Goal: Transaction & Acquisition: Download file/media

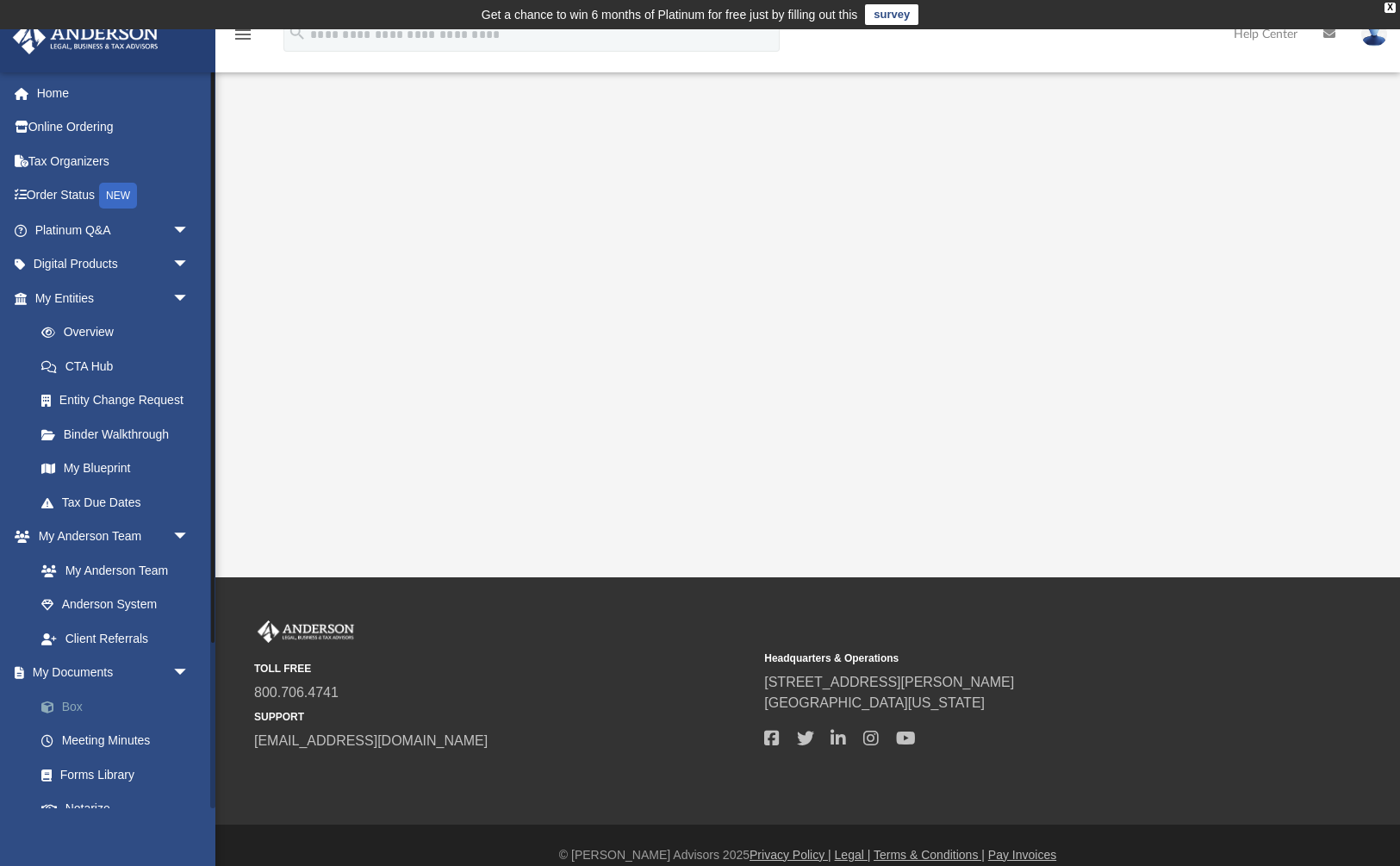
click at [64, 695] on link "Box" at bounding box center [120, 706] width 191 height 35
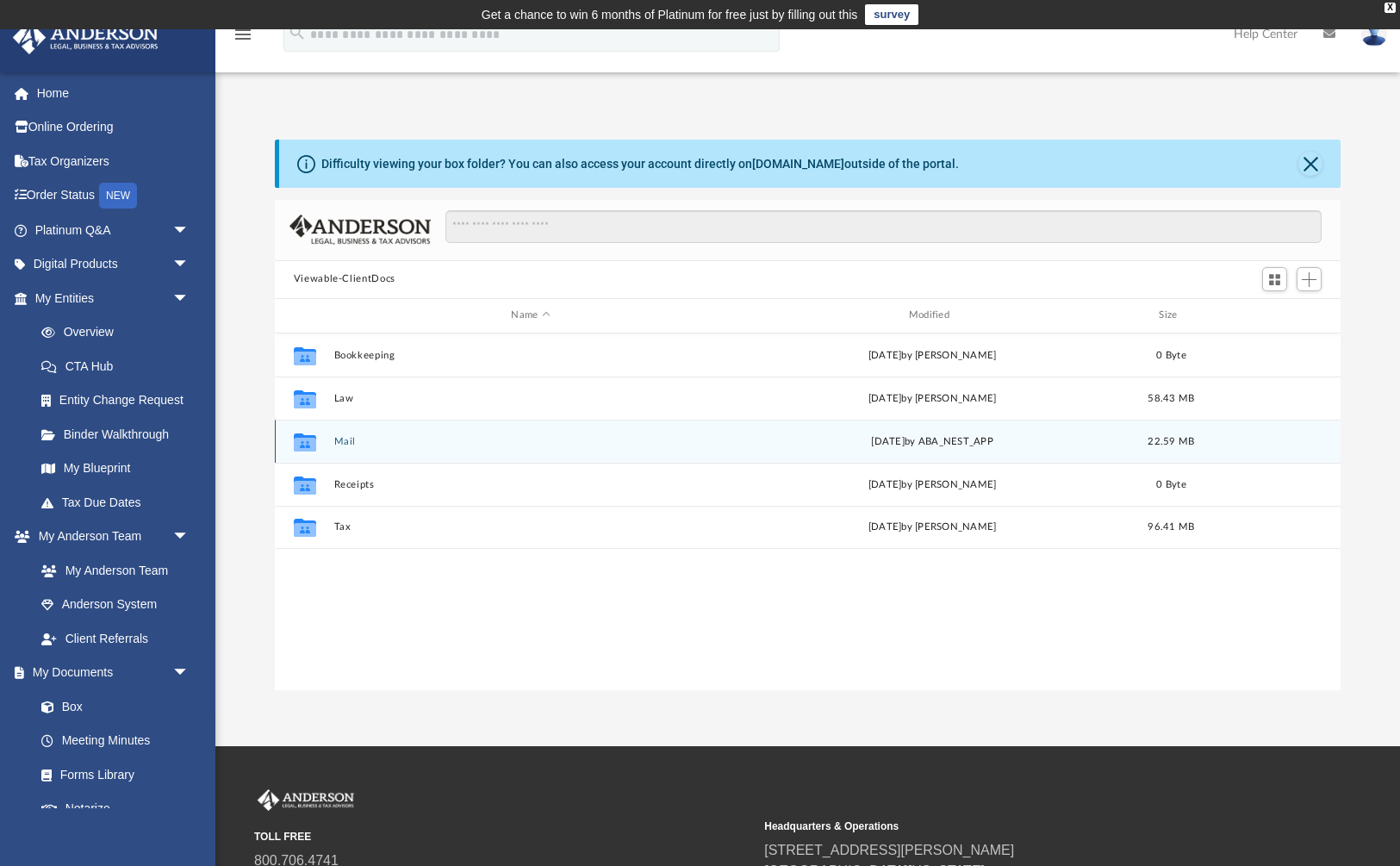
scroll to position [1, 1]
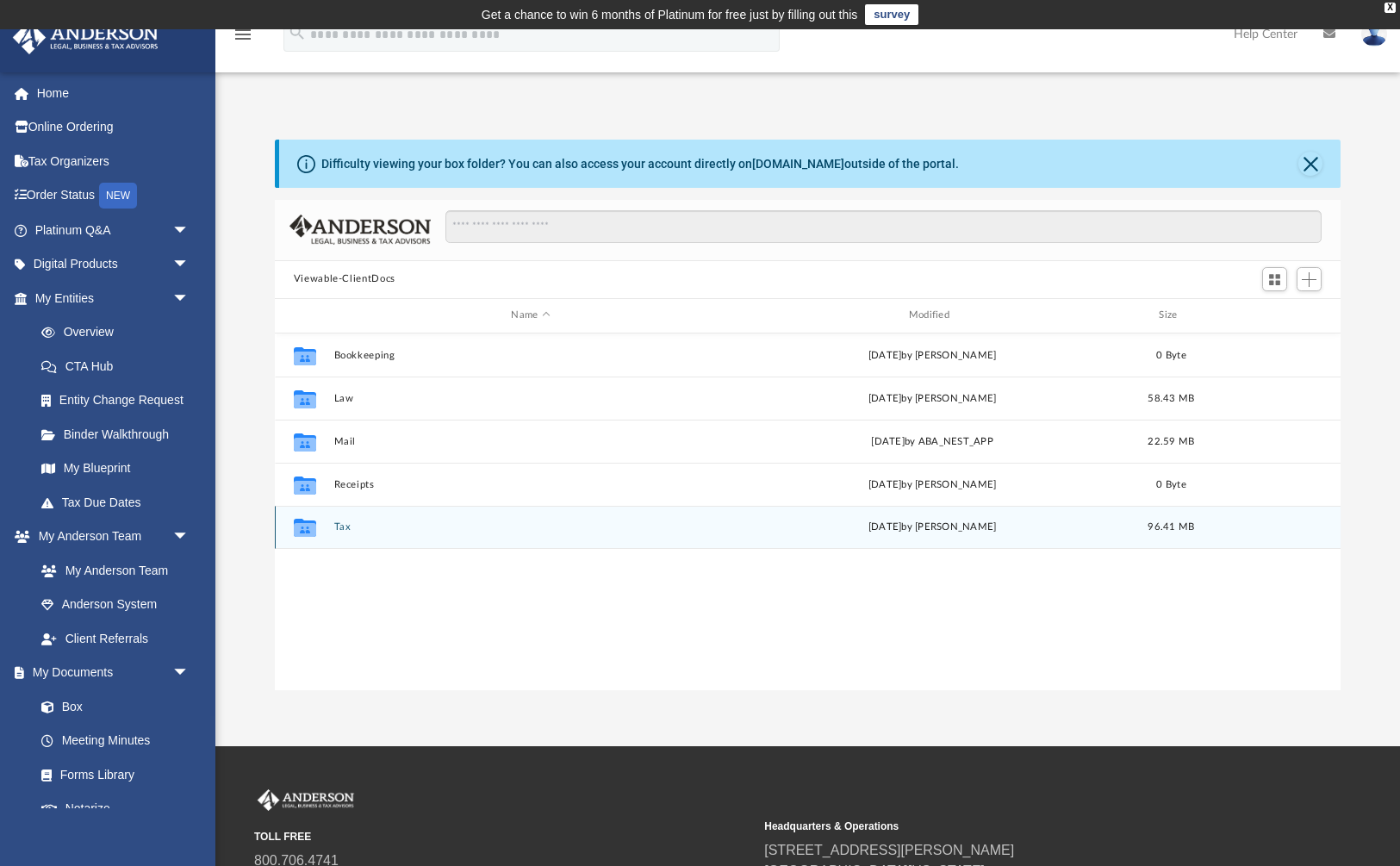
click at [345, 523] on button "Tax" at bounding box center [530, 527] width 394 height 12
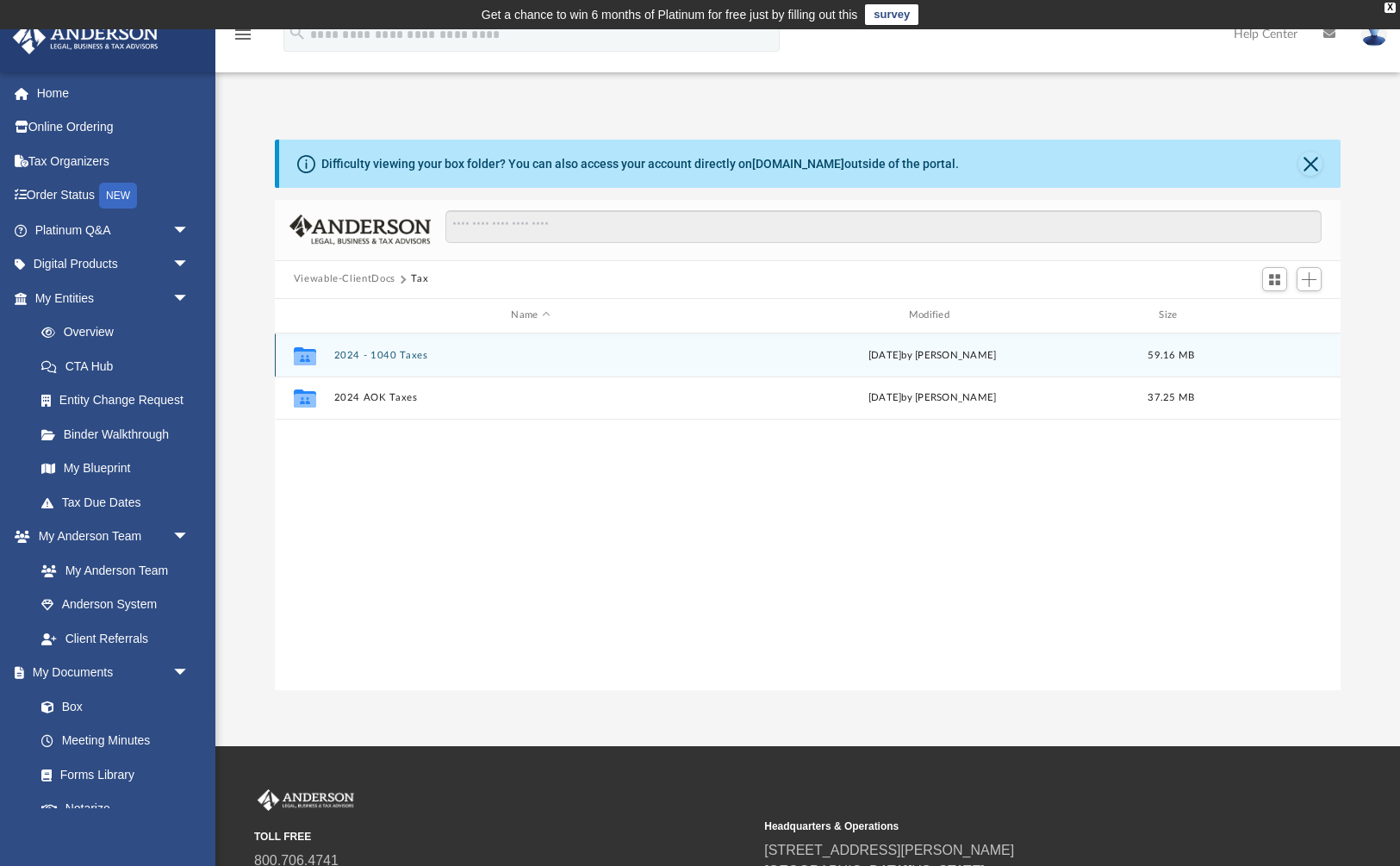
click at [391, 352] on button "2024 - 1040 Taxes" at bounding box center [530, 354] width 394 height 12
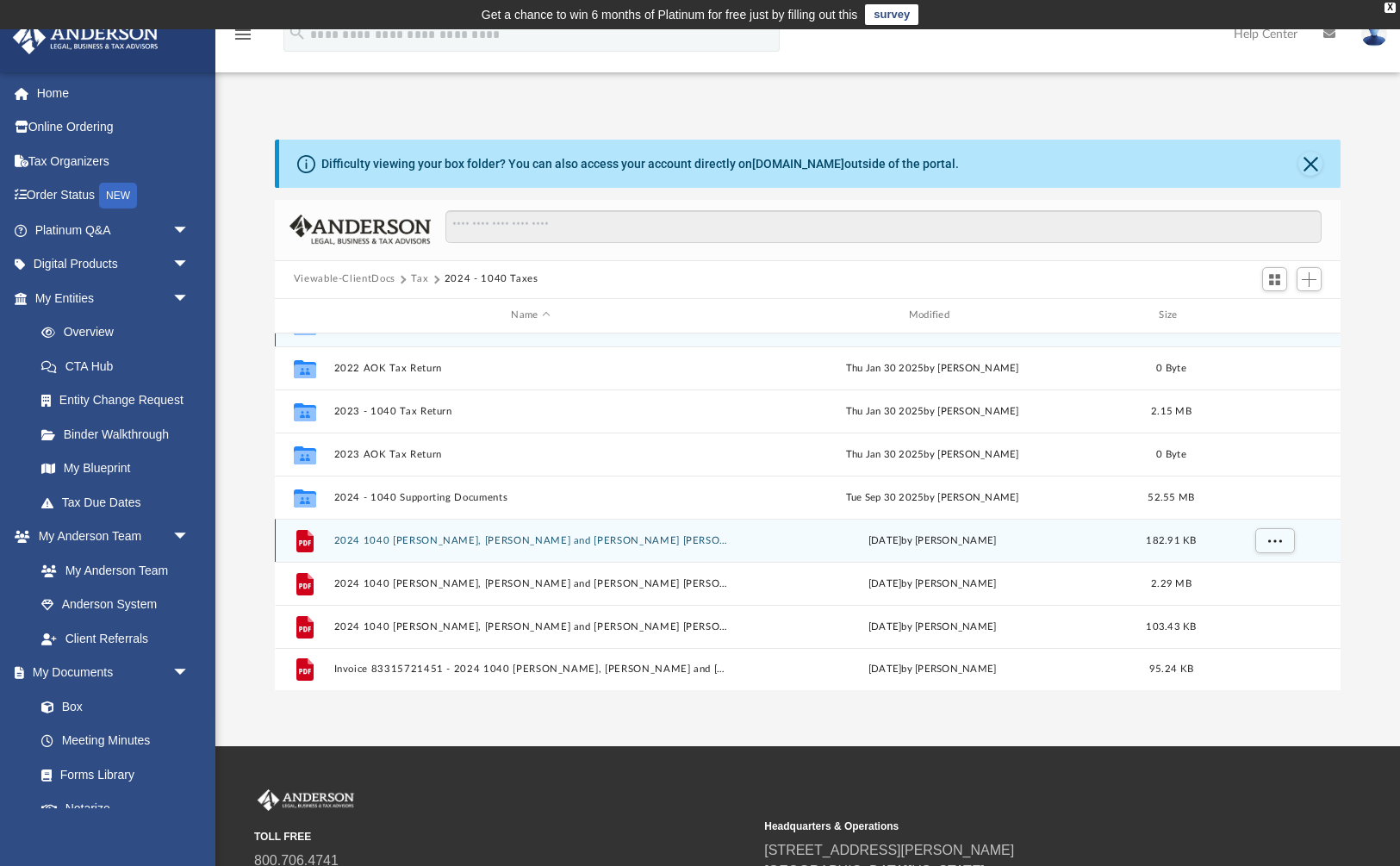
scroll to position [30, 0]
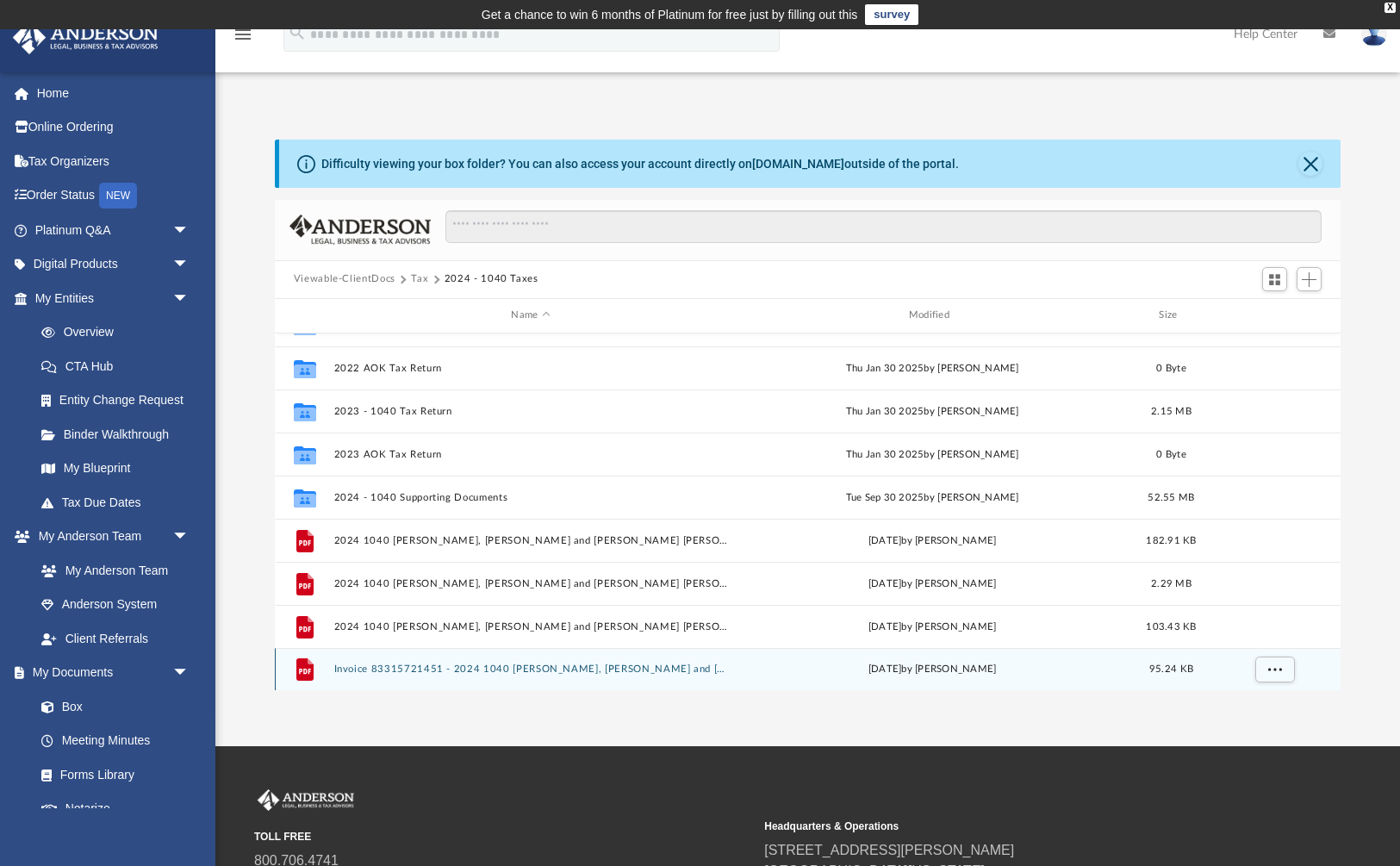
click at [508, 670] on button "Invoice 83315721451 - 2024 1040 [PERSON_NAME], [PERSON_NAME] and [PERSON_NAME] …" at bounding box center [530, 668] width 394 height 12
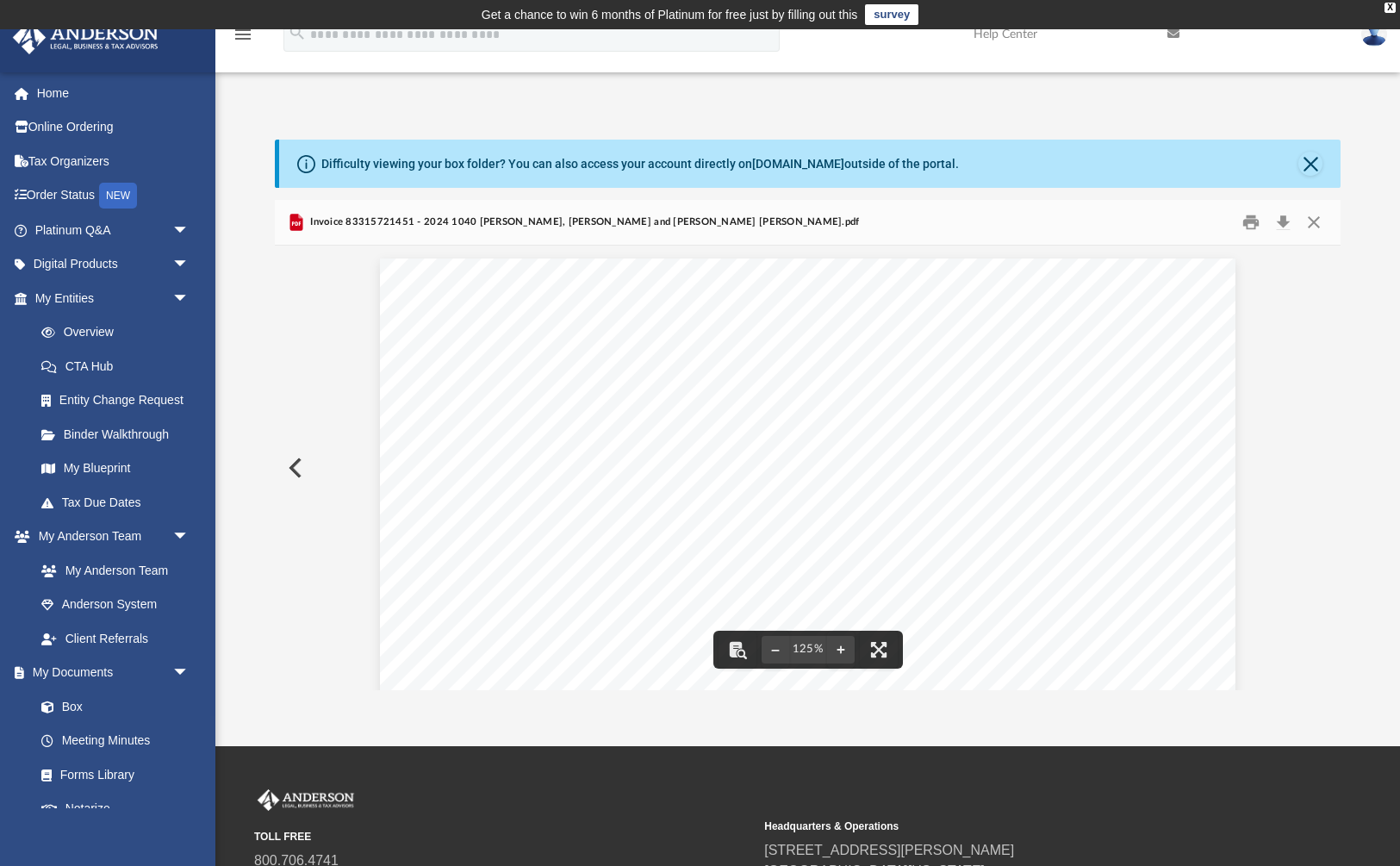
scroll to position [0, 0]
click at [1311, 220] on button "Close" at bounding box center [1313, 222] width 31 height 27
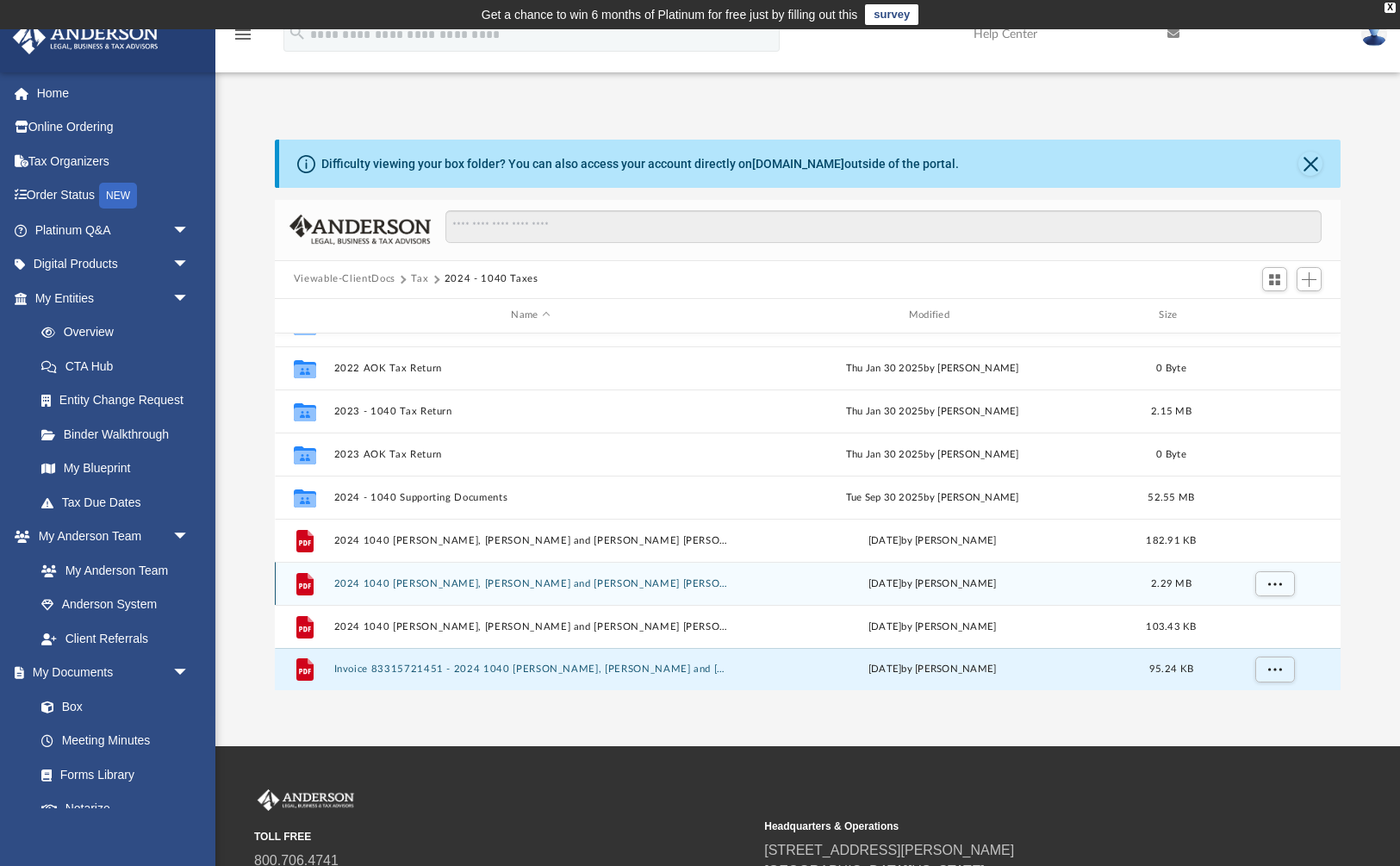
click at [501, 587] on button "2024 1040 [PERSON_NAME], [PERSON_NAME] and [PERSON_NAME] [PERSON_NAME] - Review…" at bounding box center [530, 582] width 394 height 12
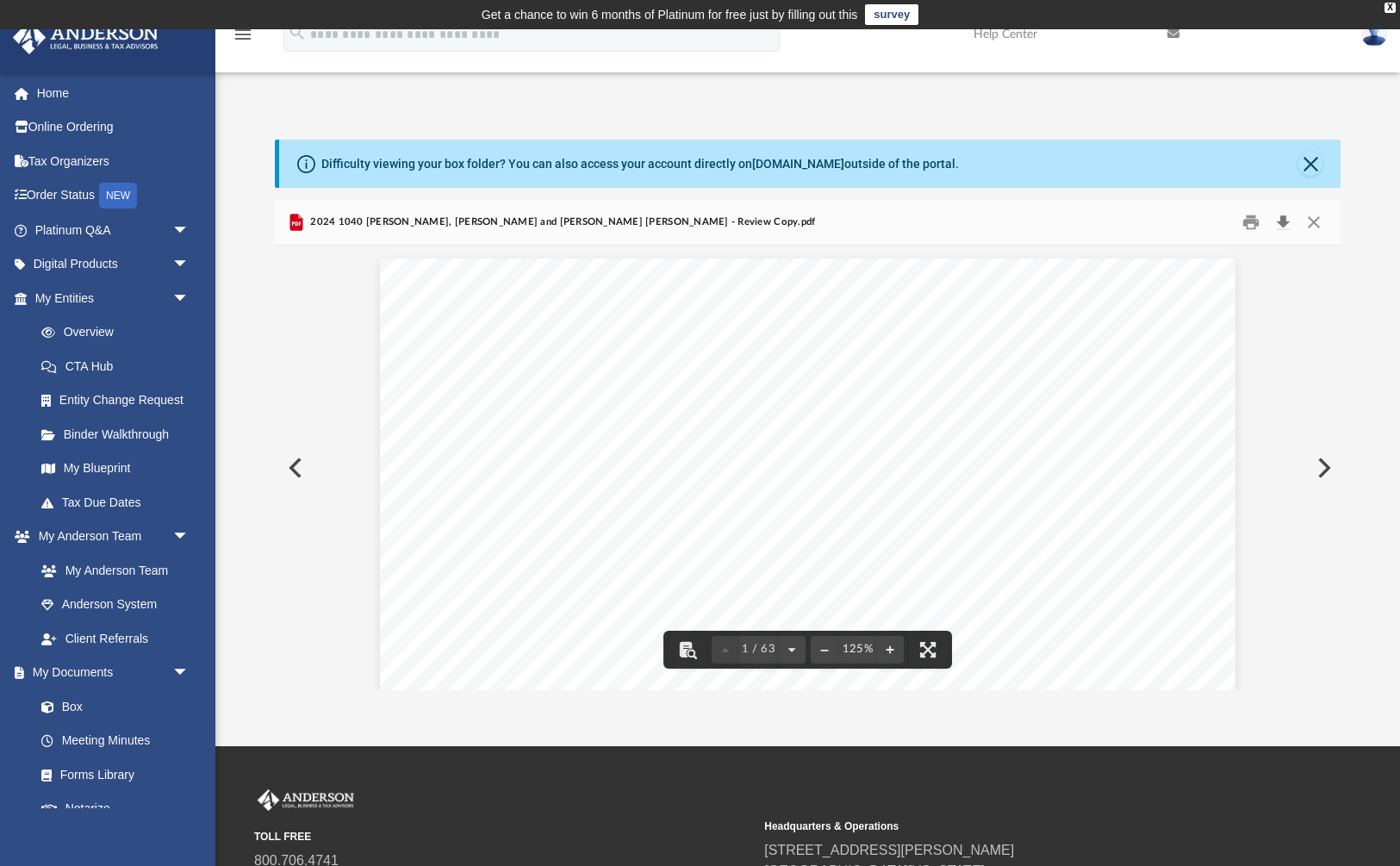
click at [1286, 224] on button "Download" at bounding box center [1282, 222] width 31 height 27
click at [1312, 158] on button "Close" at bounding box center [1310, 163] width 24 height 24
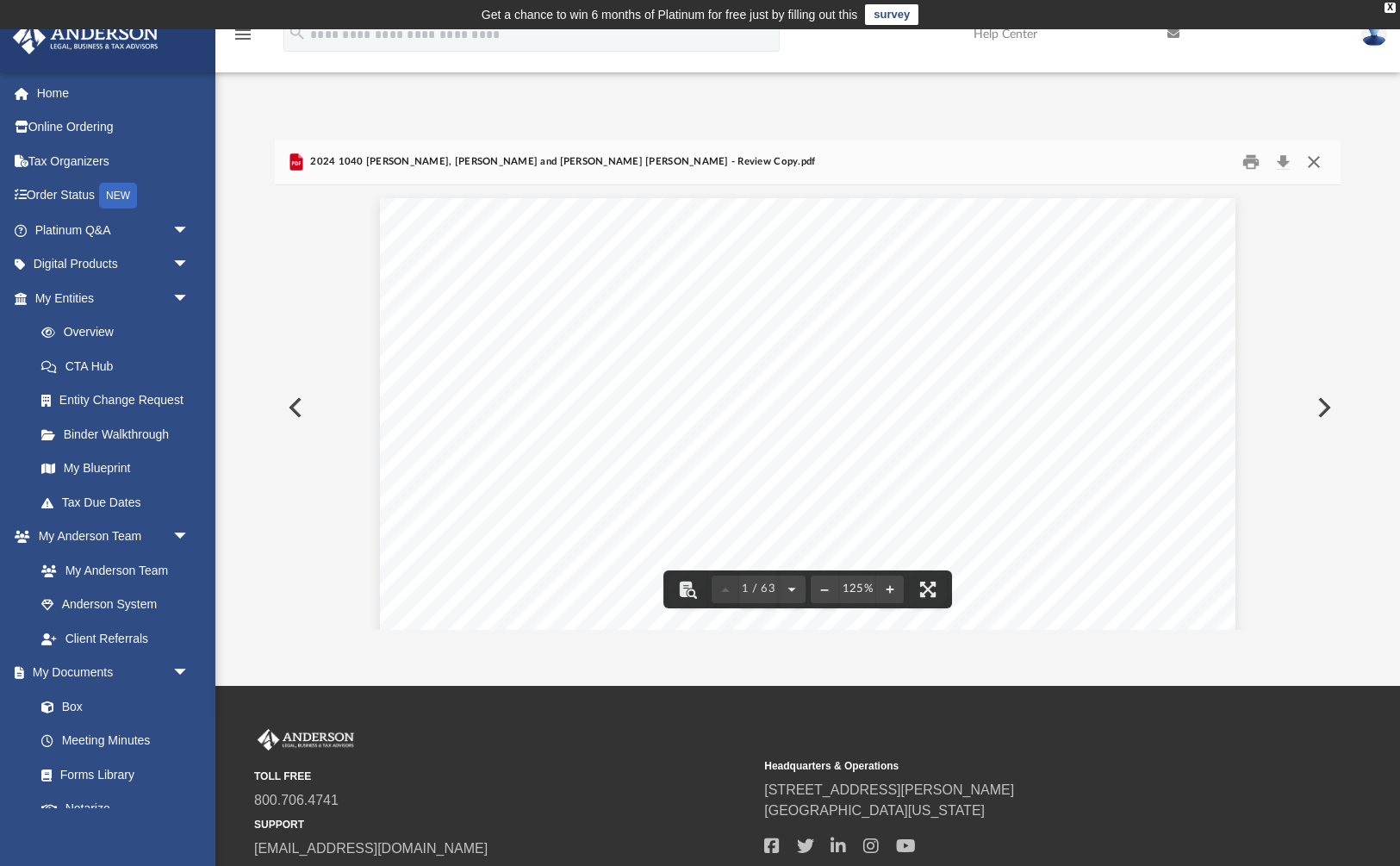
click at [1318, 162] on button "Close" at bounding box center [1313, 162] width 31 height 27
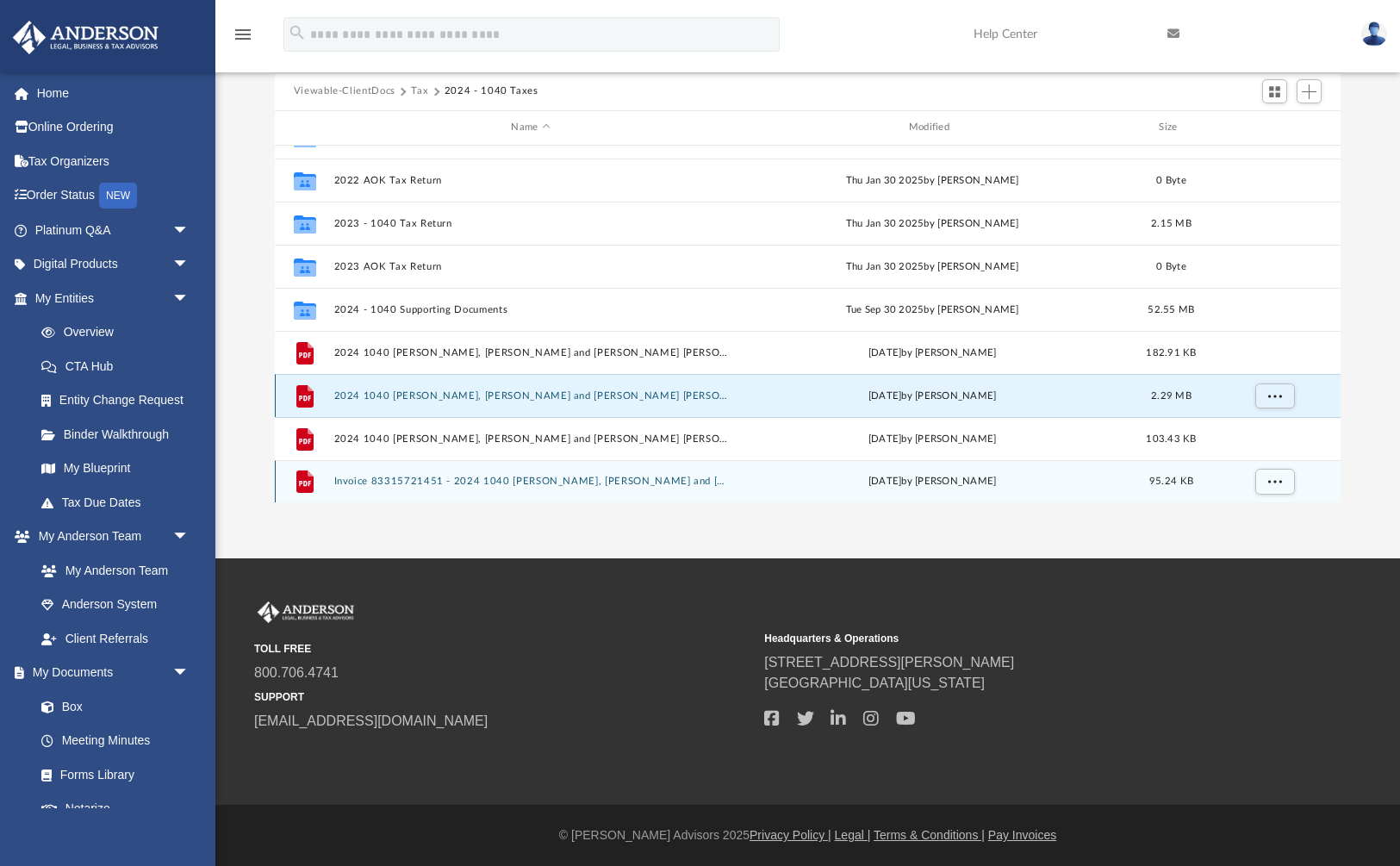
scroll to position [128, 0]
click at [485, 477] on button "Invoice 83315721451 - 2024 1040 [PERSON_NAME], [PERSON_NAME] and [PERSON_NAME] …" at bounding box center [530, 481] width 394 height 12
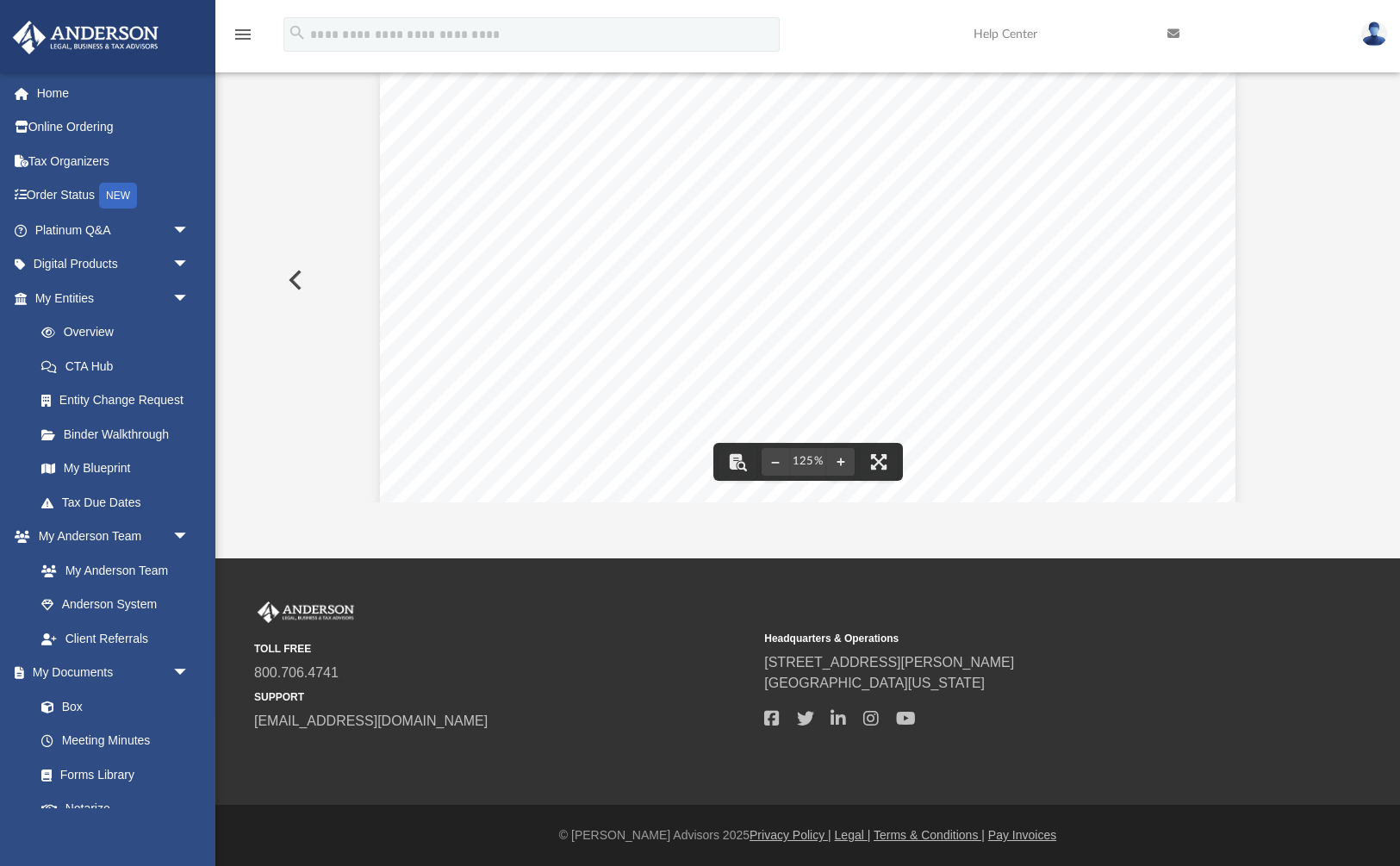
scroll to position [0, 0]
